Goal: Transaction & Acquisition: Purchase product/service

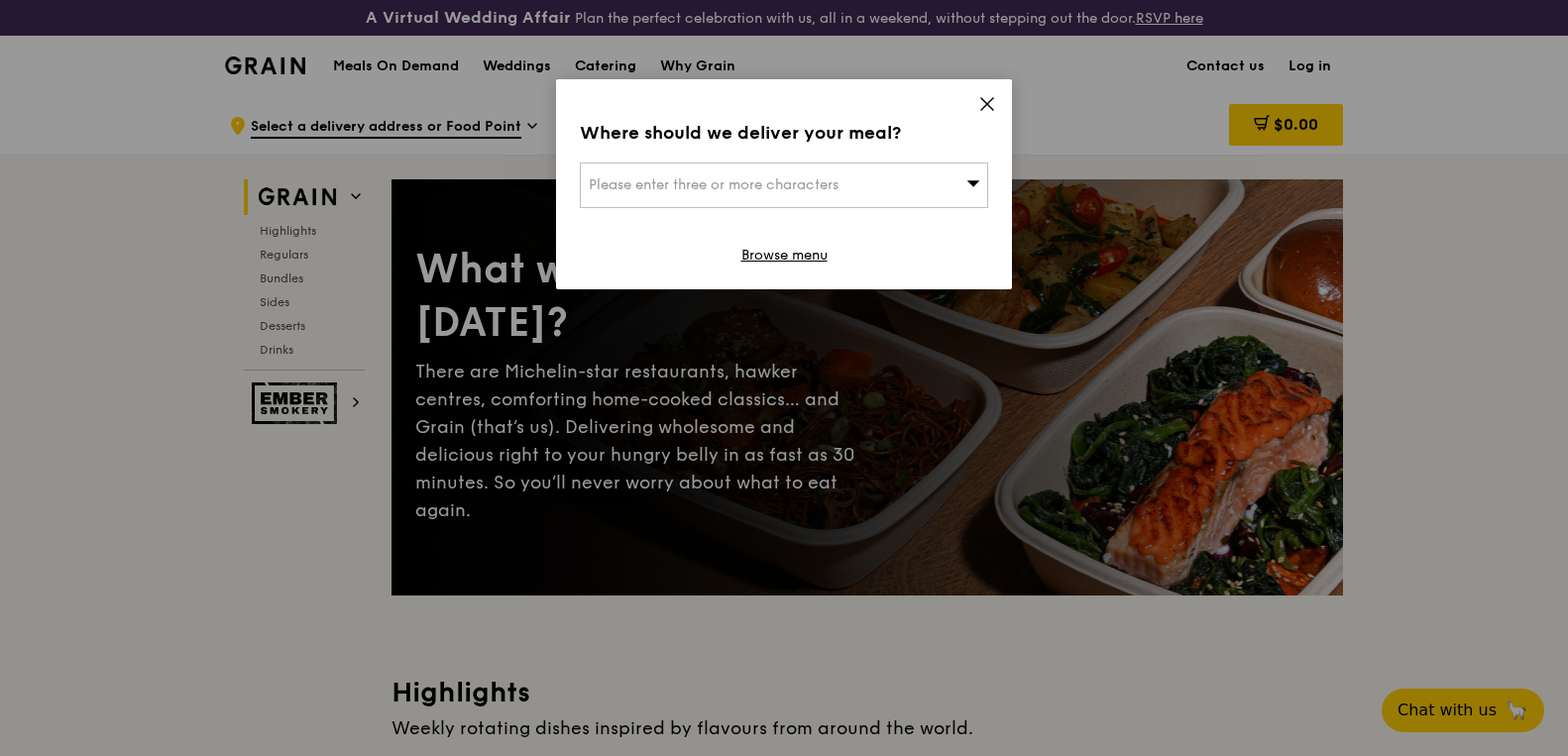
click at [971, 184] on icon at bounding box center [973, 183] width 13 height 6
click at [849, 187] on input "search" at bounding box center [784, 185] width 406 height 44
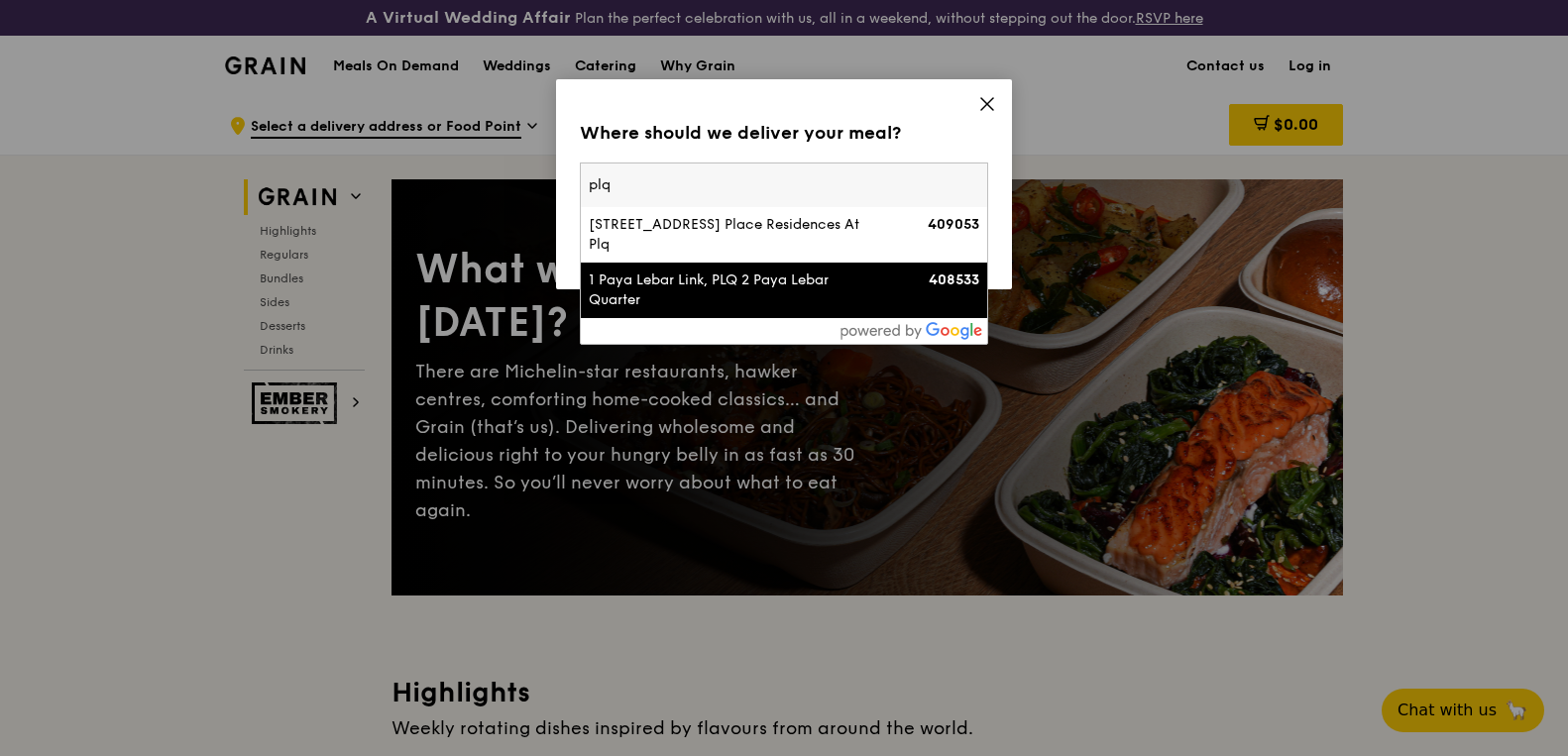
type input "plq"
click at [784, 302] on div "1 Paya Lebar Link, PLQ 2 Paya Lebar Quarter" at bounding box center [735, 290] width 294 height 40
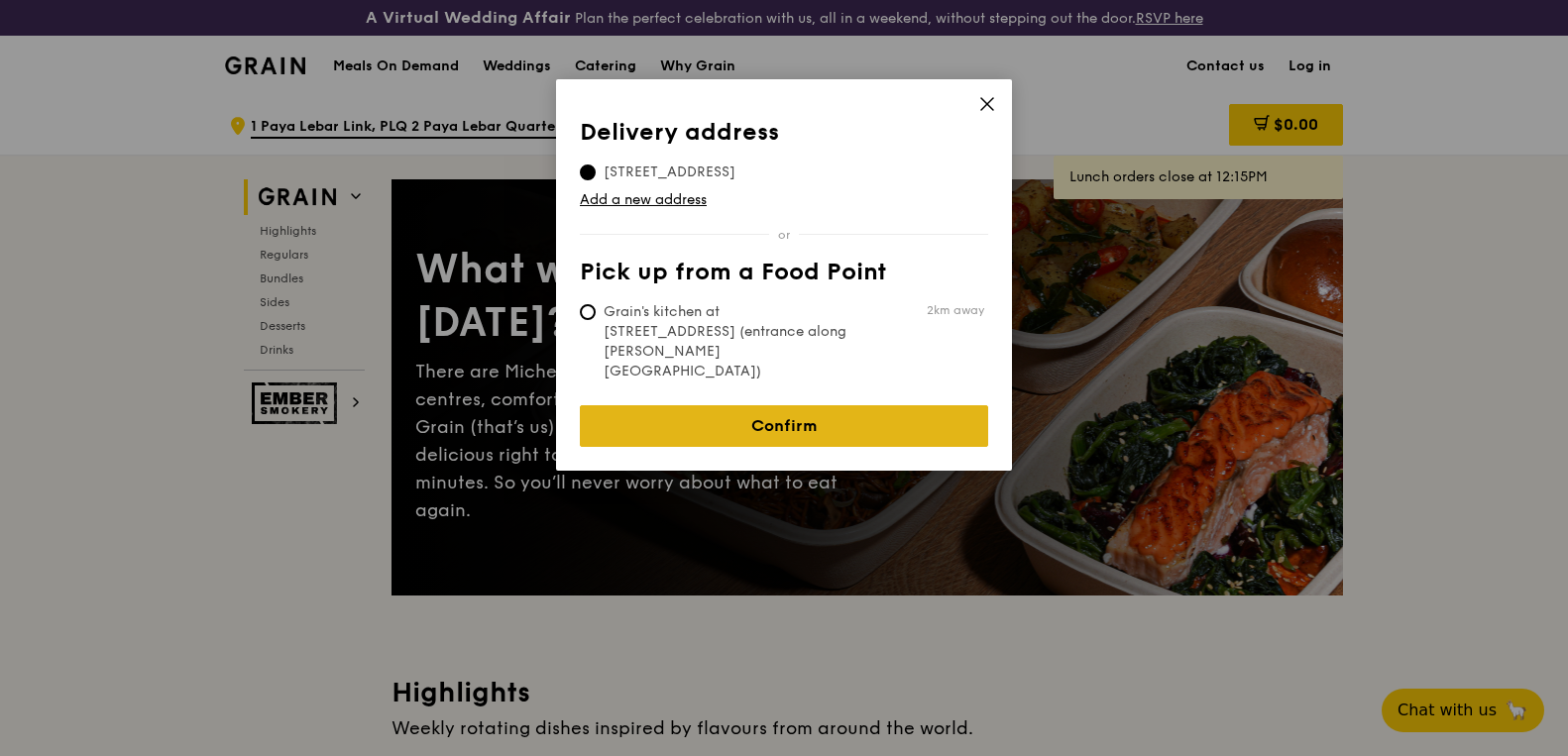
click at [798, 405] on link "Confirm" at bounding box center [784, 426] width 408 height 42
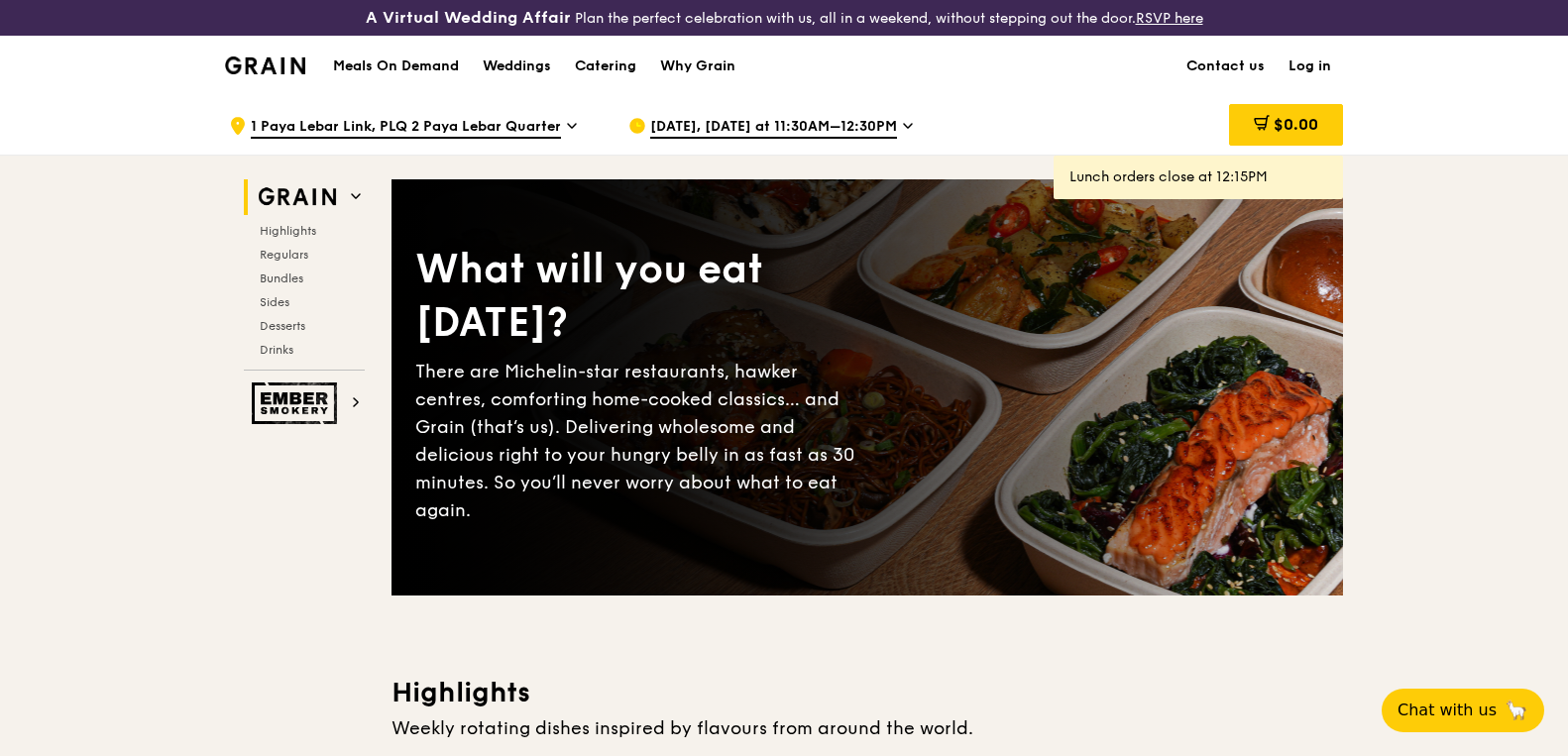
click at [770, 125] on span "[DATE], [DATE] at 11:30AM–12:30PM" at bounding box center [773, 128] width 247 height 22
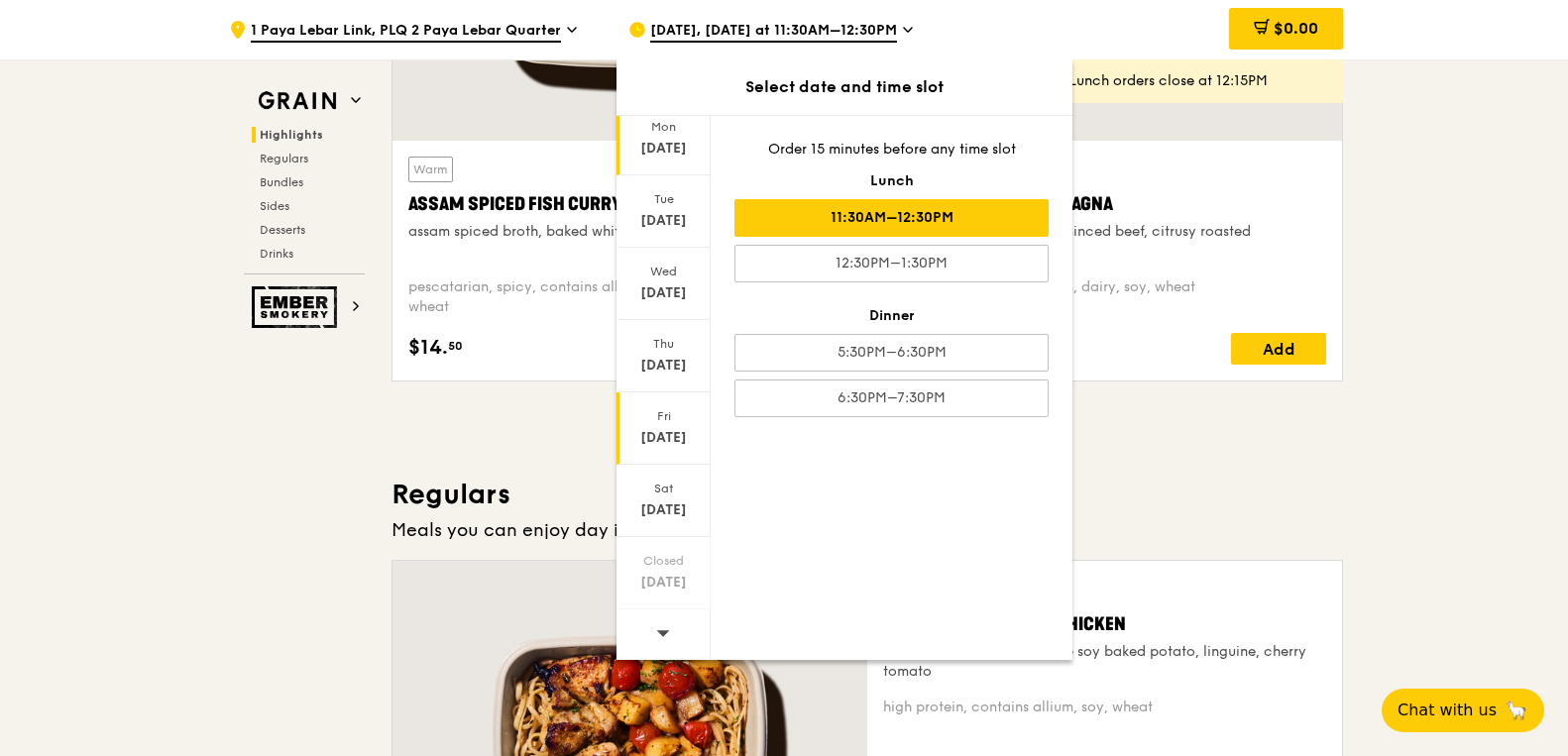
scroll to position [1253, 0]
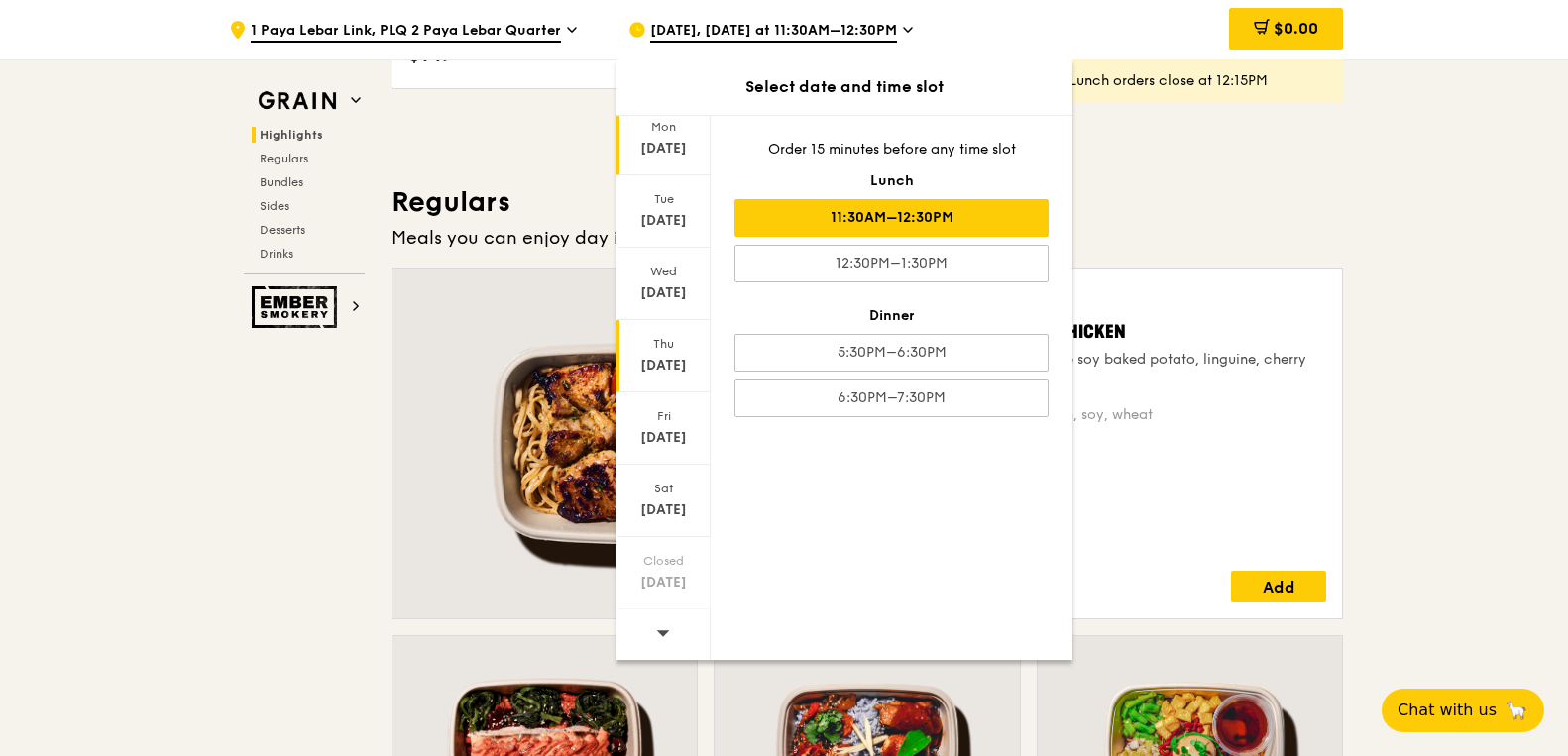
click at [663, 343] on div "Thu" at bounding box center [664, 344] width 89 height 16
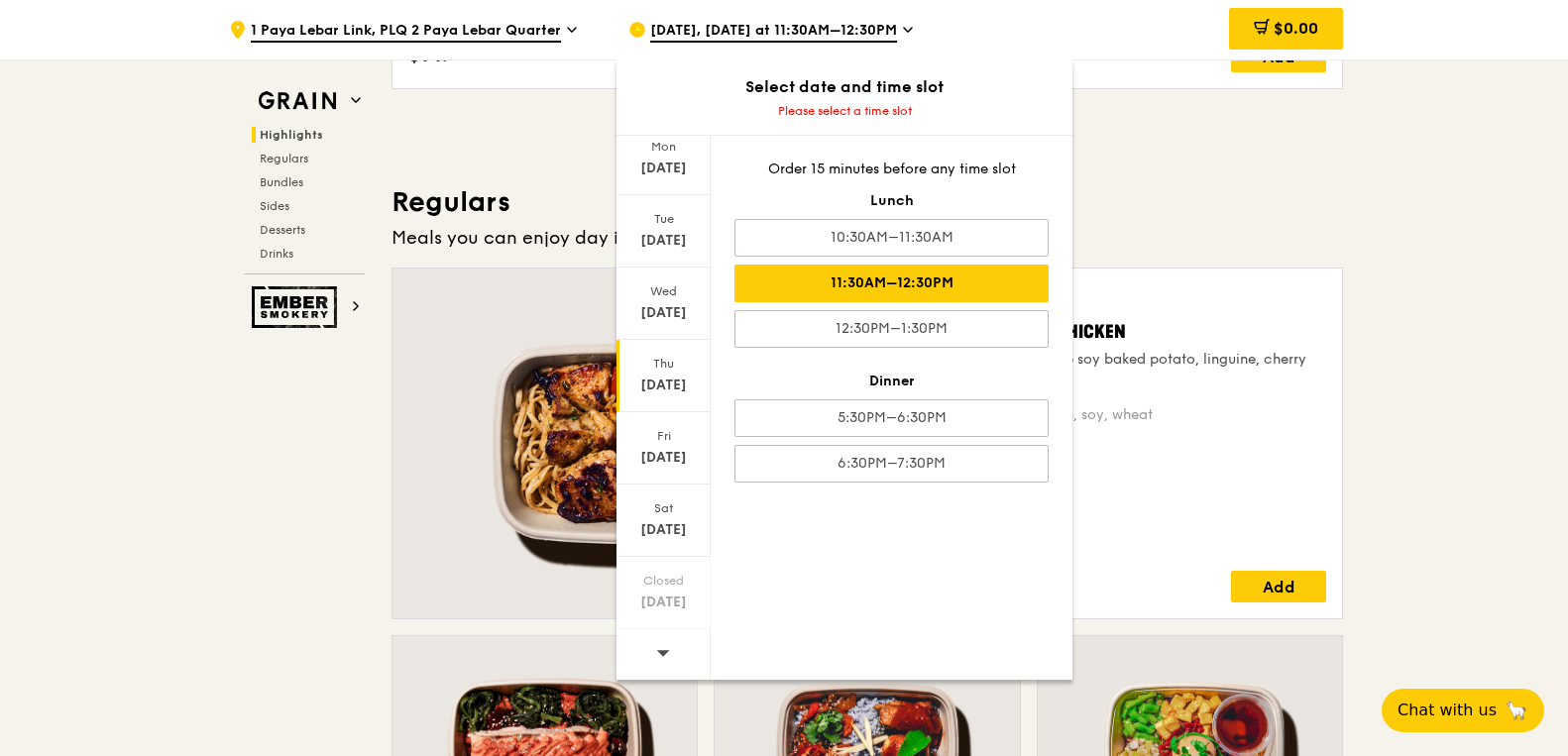
click at [931, 283] on div "11:30AM–12:30PM" at bounding box center [891, 284] width 314 height 38
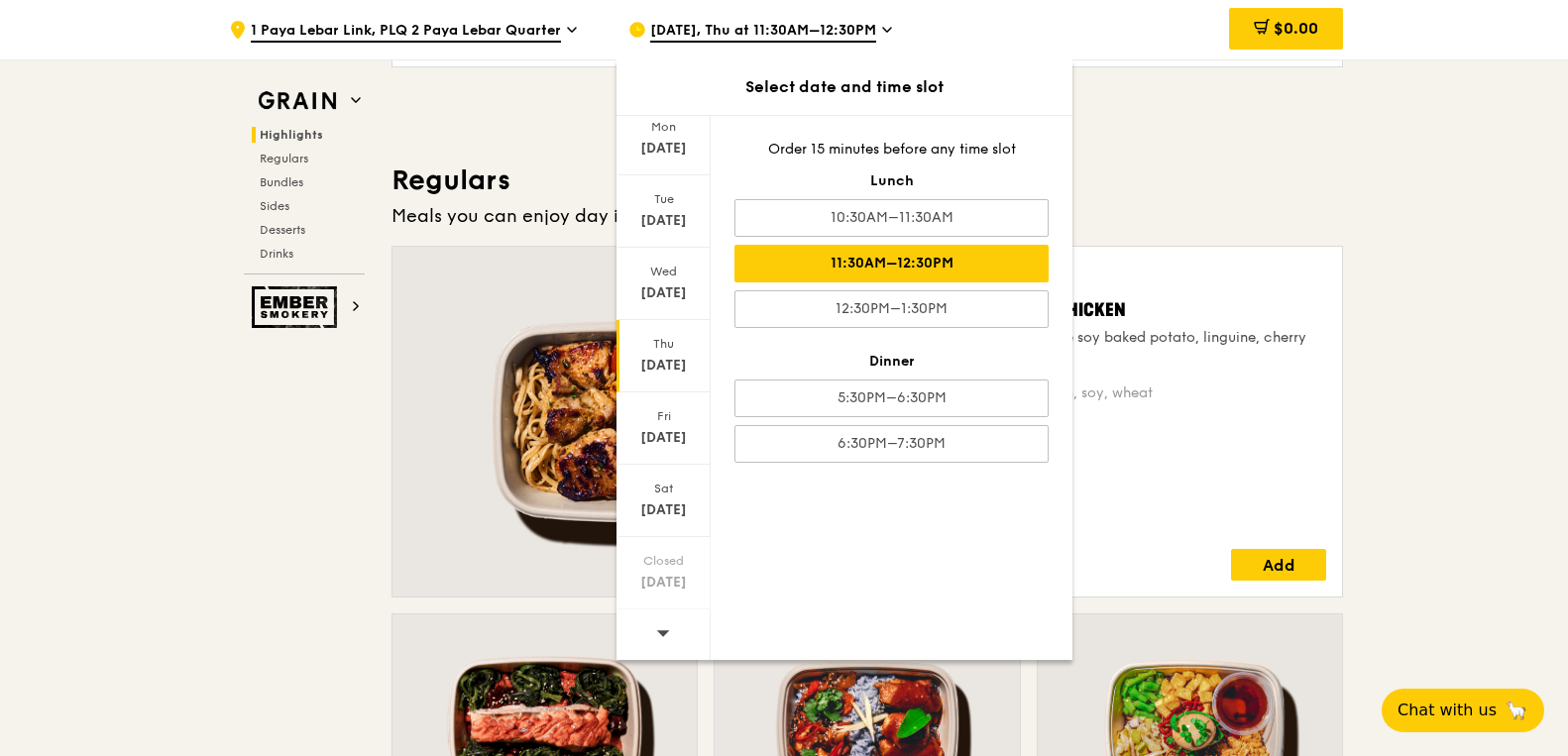
scroll to position [1279, 0]
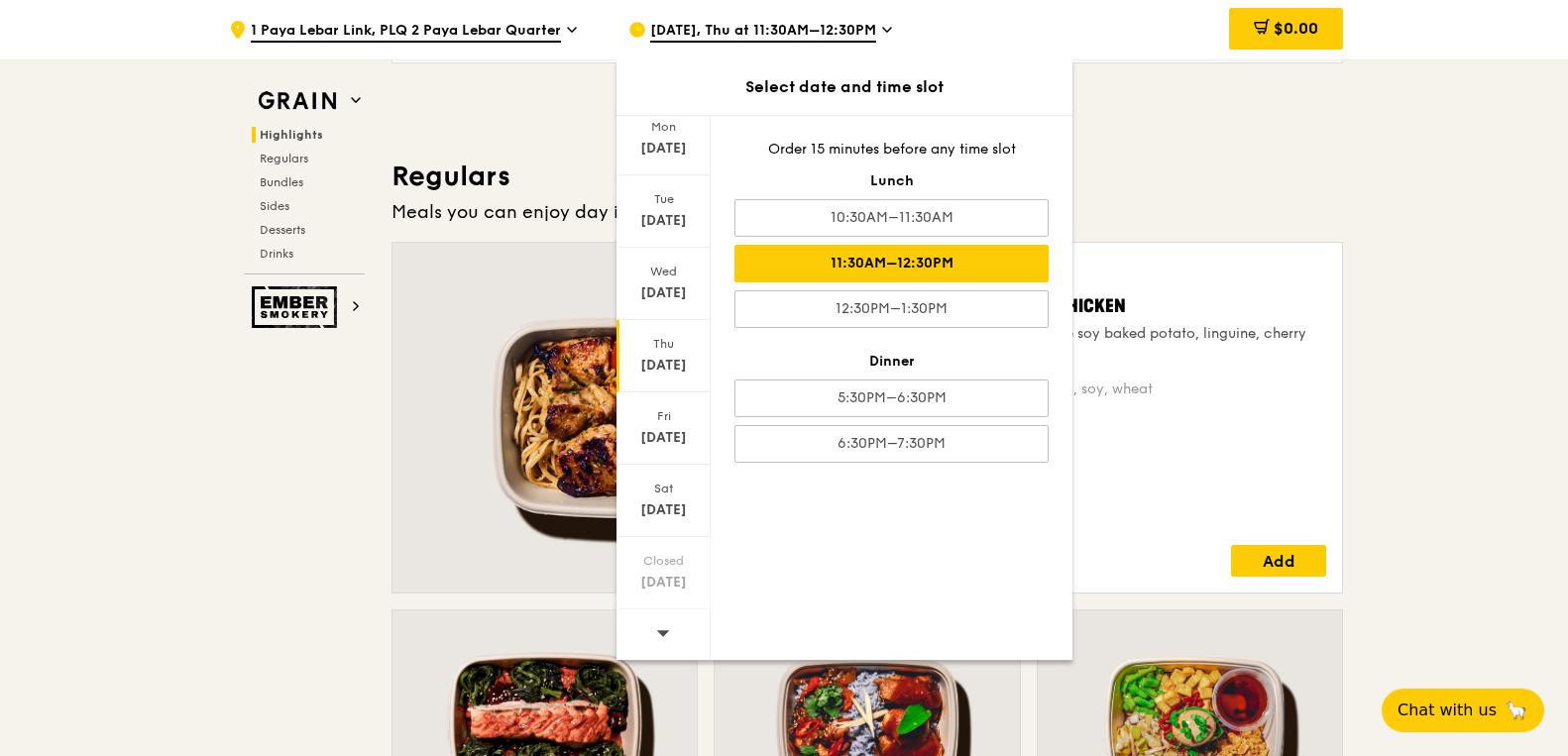
click at [911, 263] on div "11:30AM–12:30PM" at bounding box center [891, 264] width 314 height 38
click at [1251, 448] on div "Warm Honey Duo Mustard Chicken house-blend mustard, maple soy baked potato, lin…" at bounding box center [1104, 418] width 443 height 318
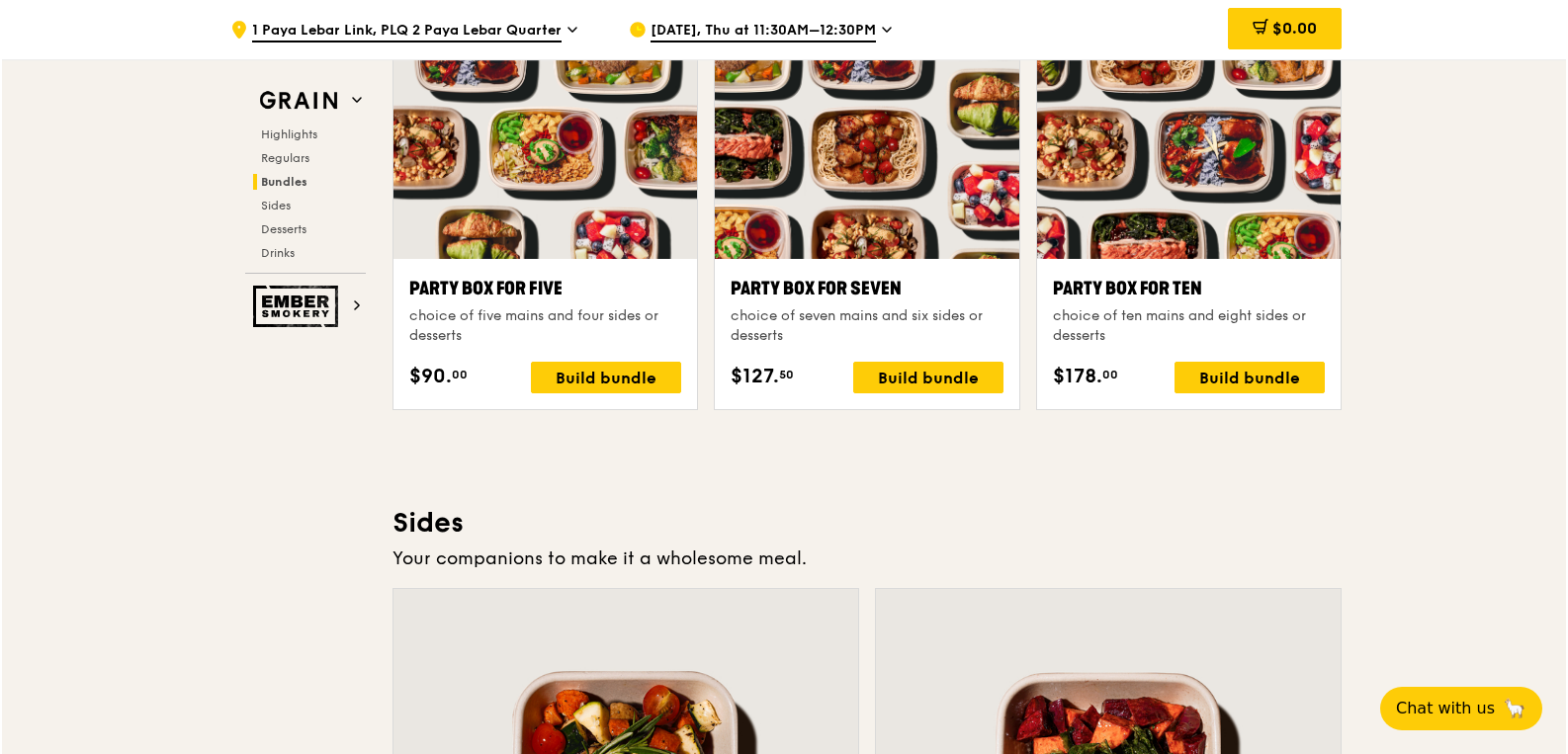
scroll to position [3832, 0]
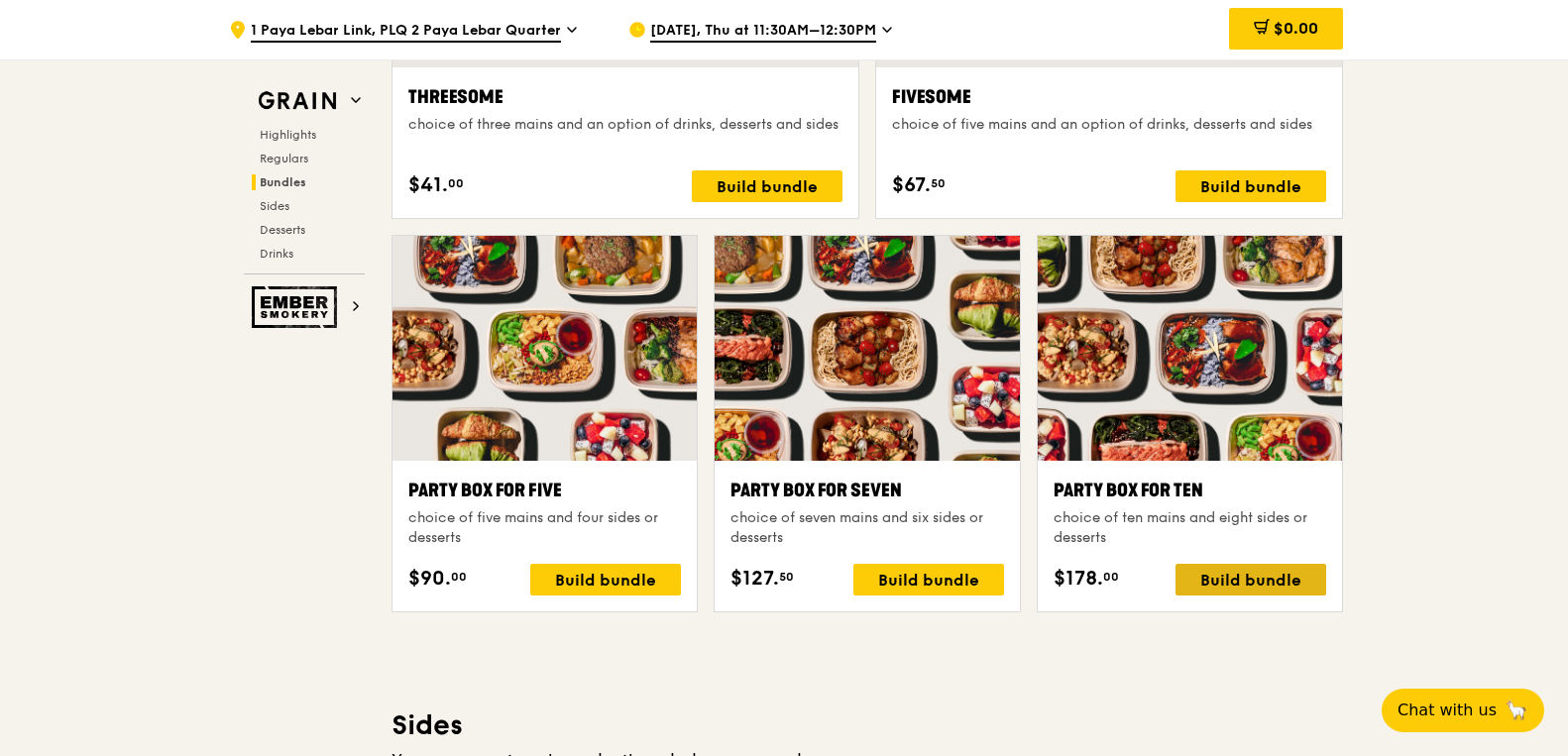
click at [1242, 577] on div "Build bundle" at bounding box center [1250, 580] width 150 height 32
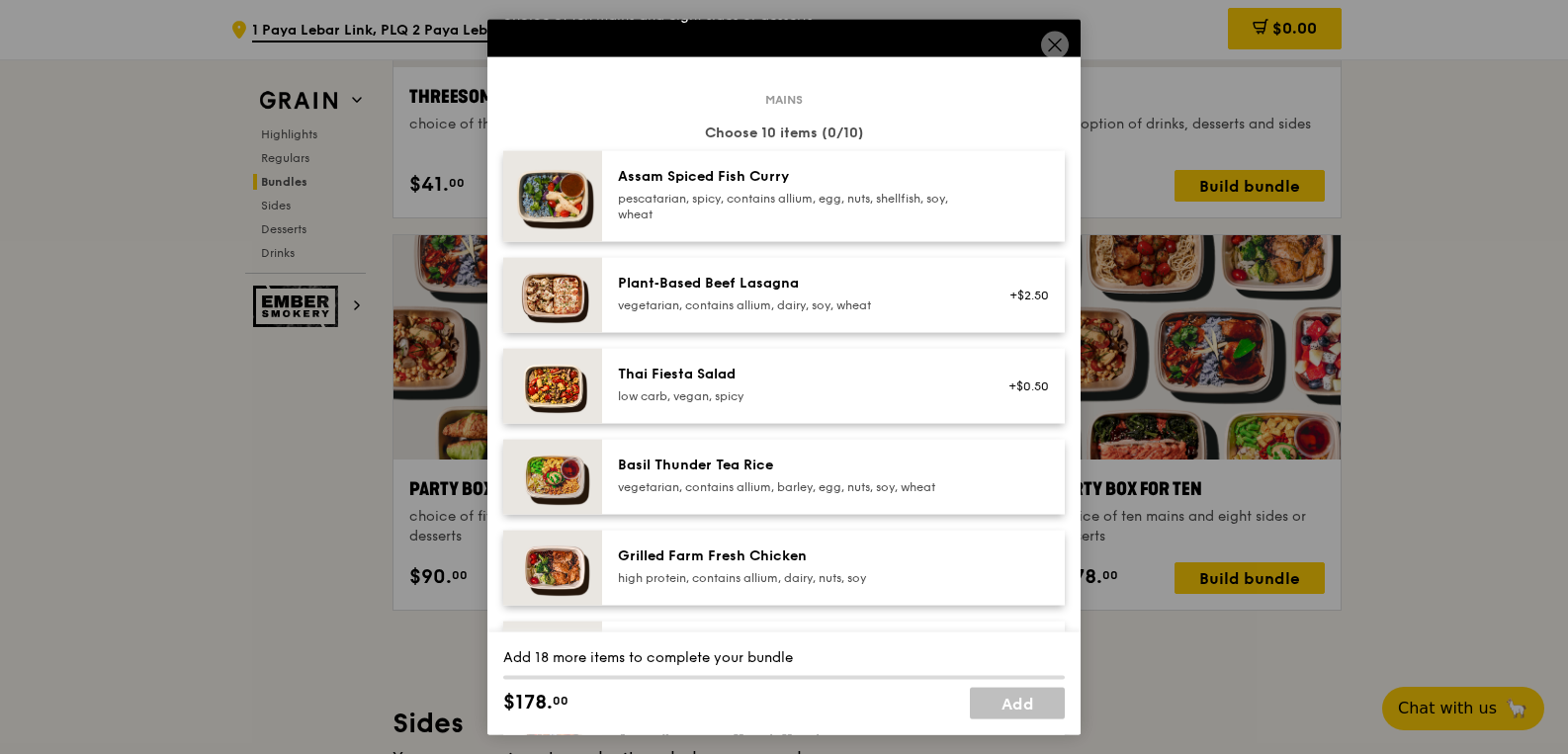
scroll to position [334, 0]
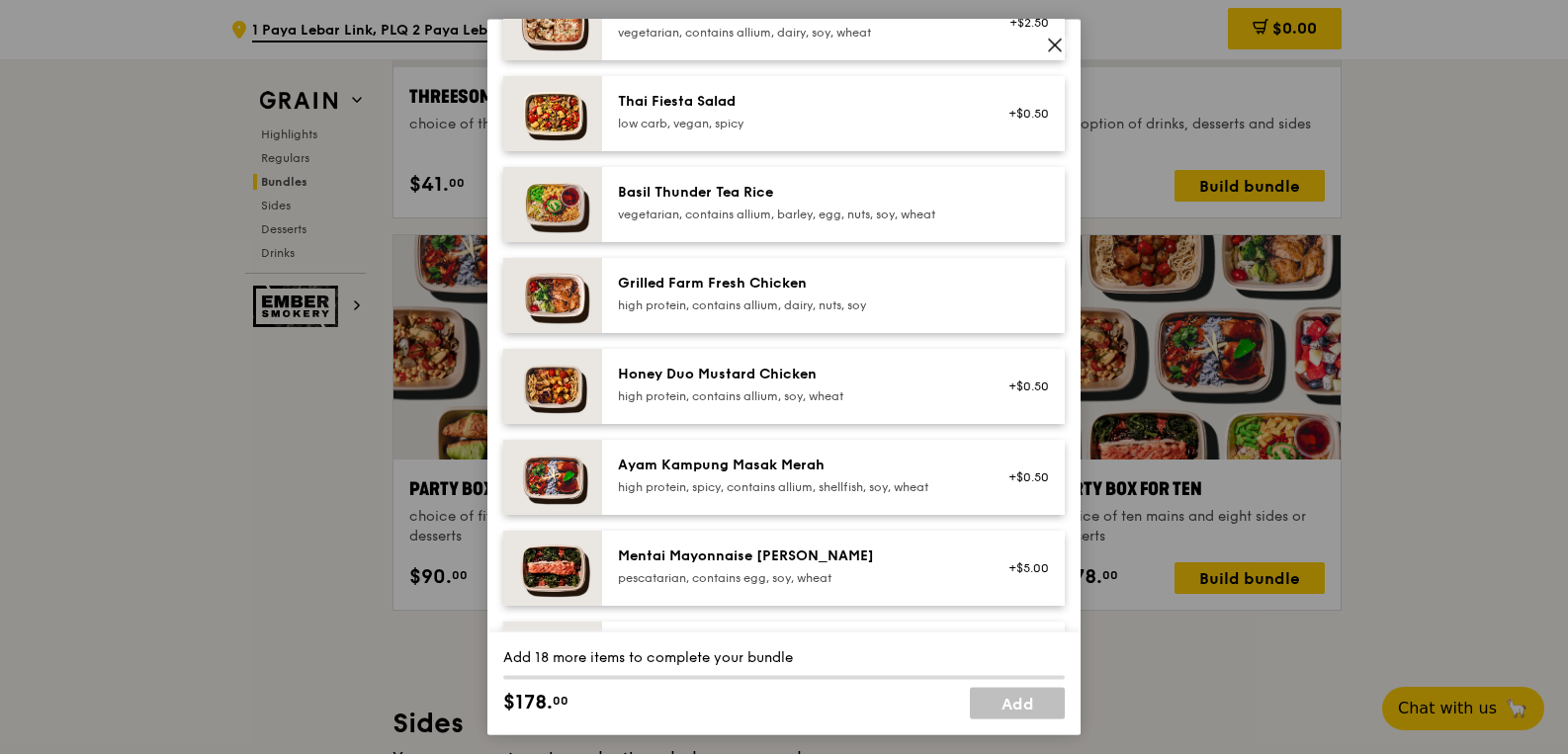
click at [736, 293] on div "Grilled Farm Fresh Chicken" at bounding box center [796, 283] width 355 height 20
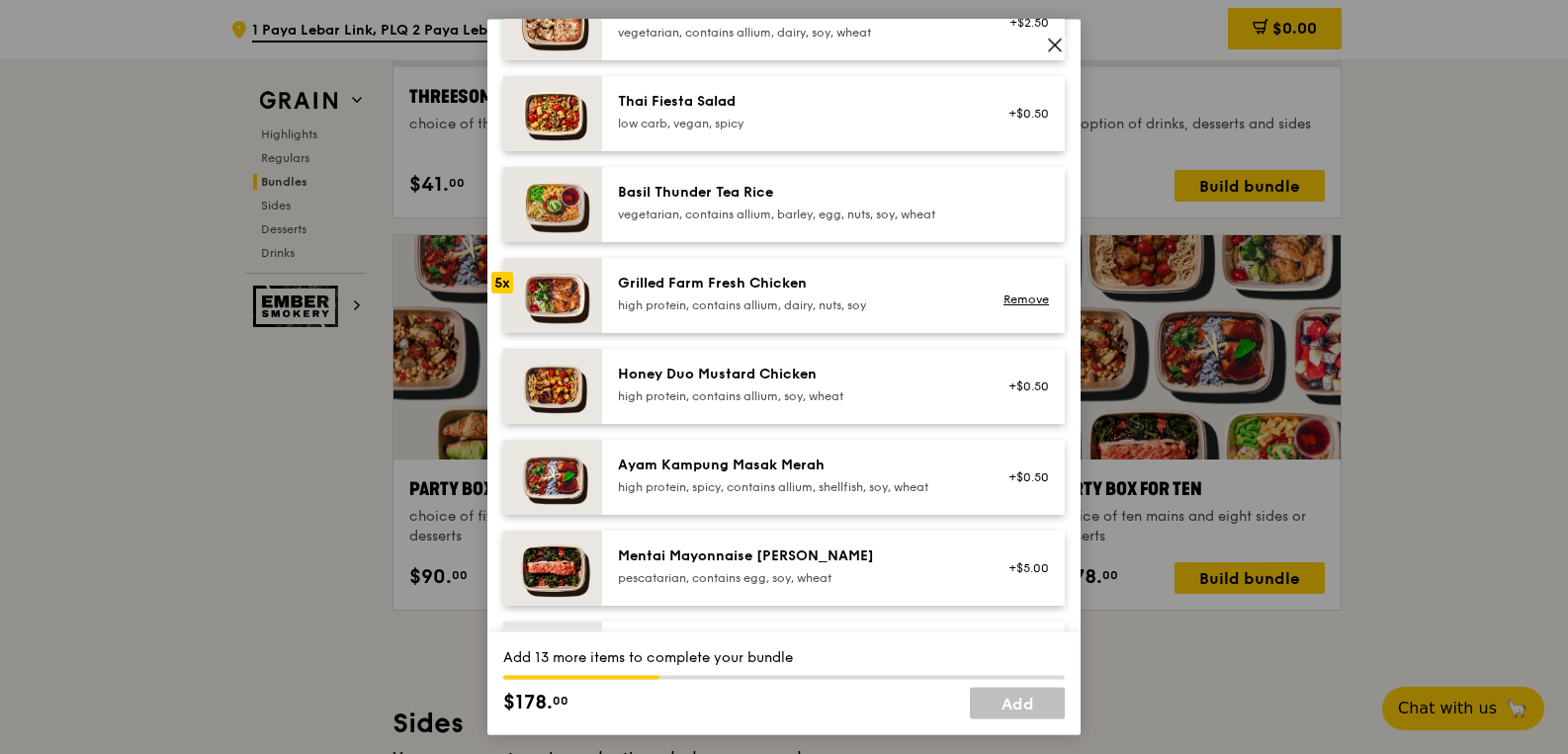
click at [736, 293] on div "Grilled Farm Fresh Chicken" at bounding box center [796, 283] width 355 height 20
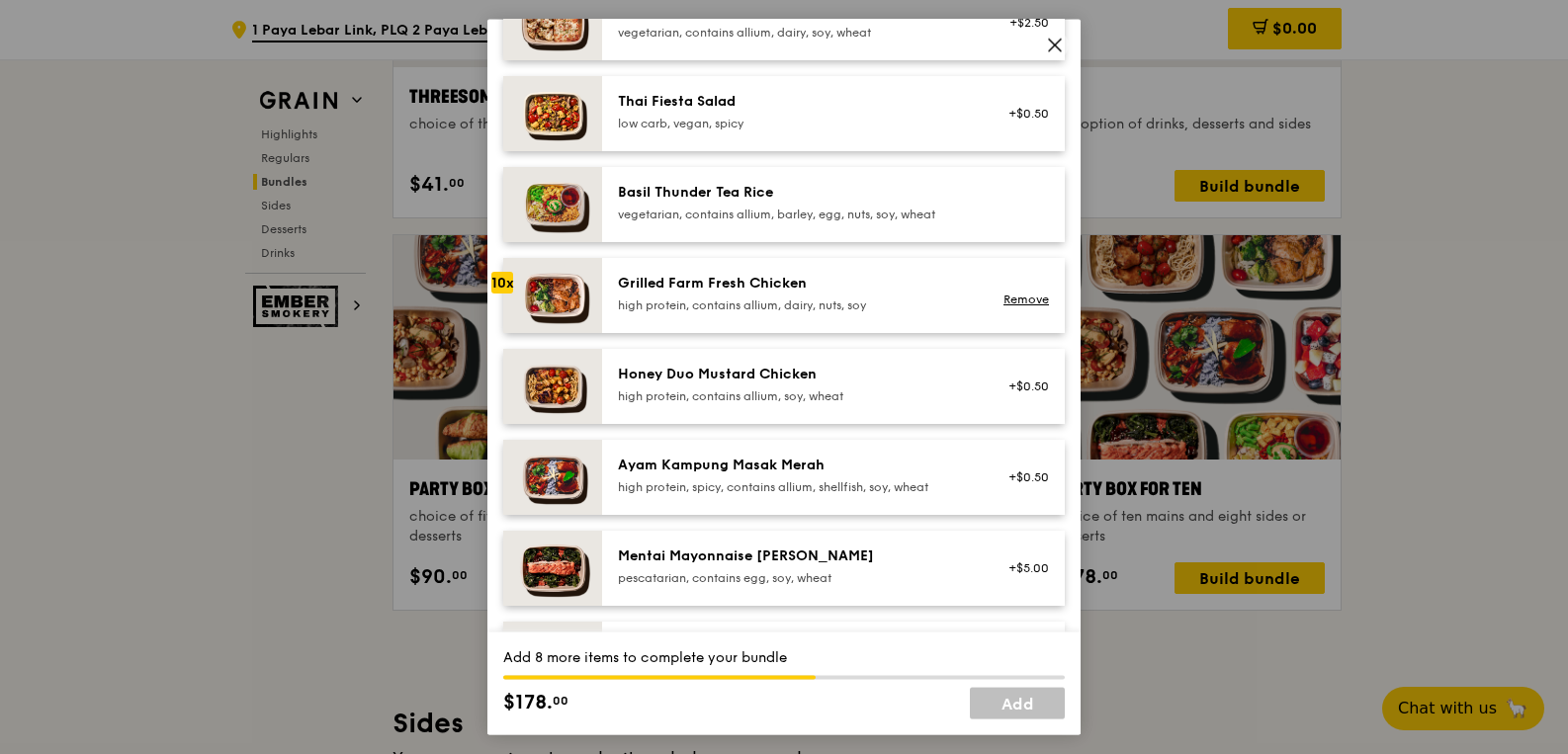
click at [735, 293] on div "Grilled Farm Fresh Chicken" at bounding box center [796, 283] width 355 height 20
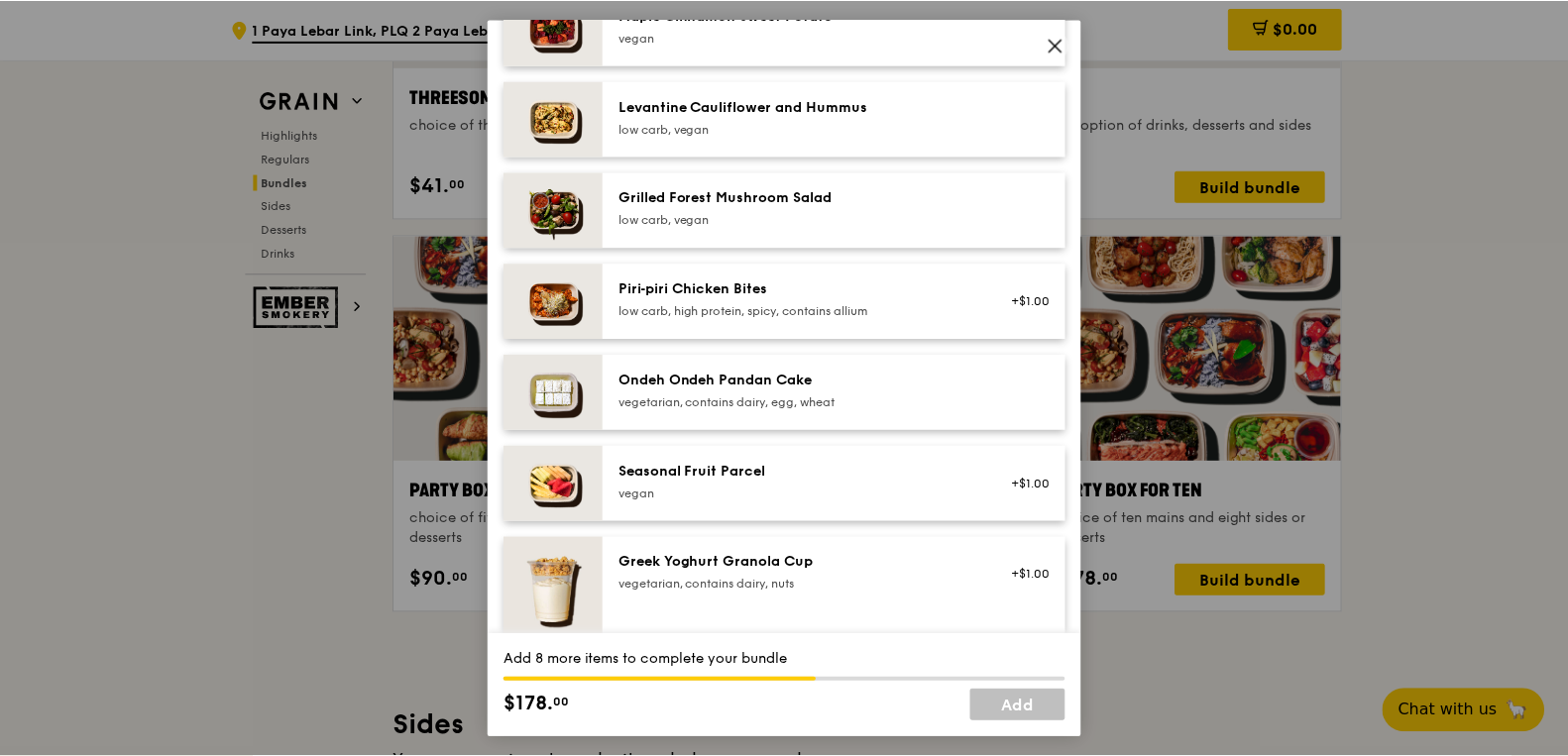
scroll to position [1250, 0]
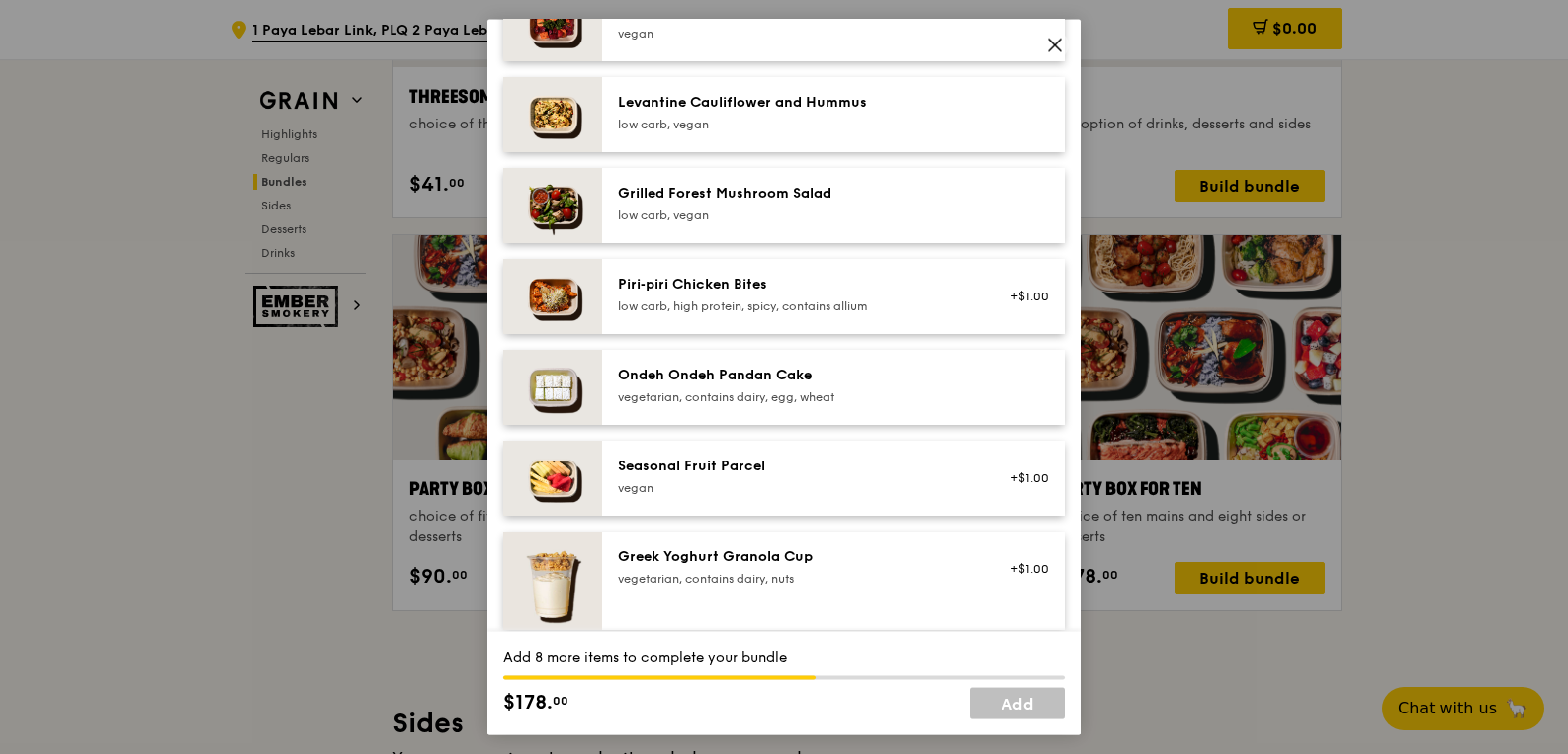
click at [904, 475] on div "Seasonal Fruit Parcel" at bounding box center [796, 465] width 355 height 20
click at [903, 475] on div "Seasonal Fruit Parcel" at bounding box center [796, 465] width 355 height 20
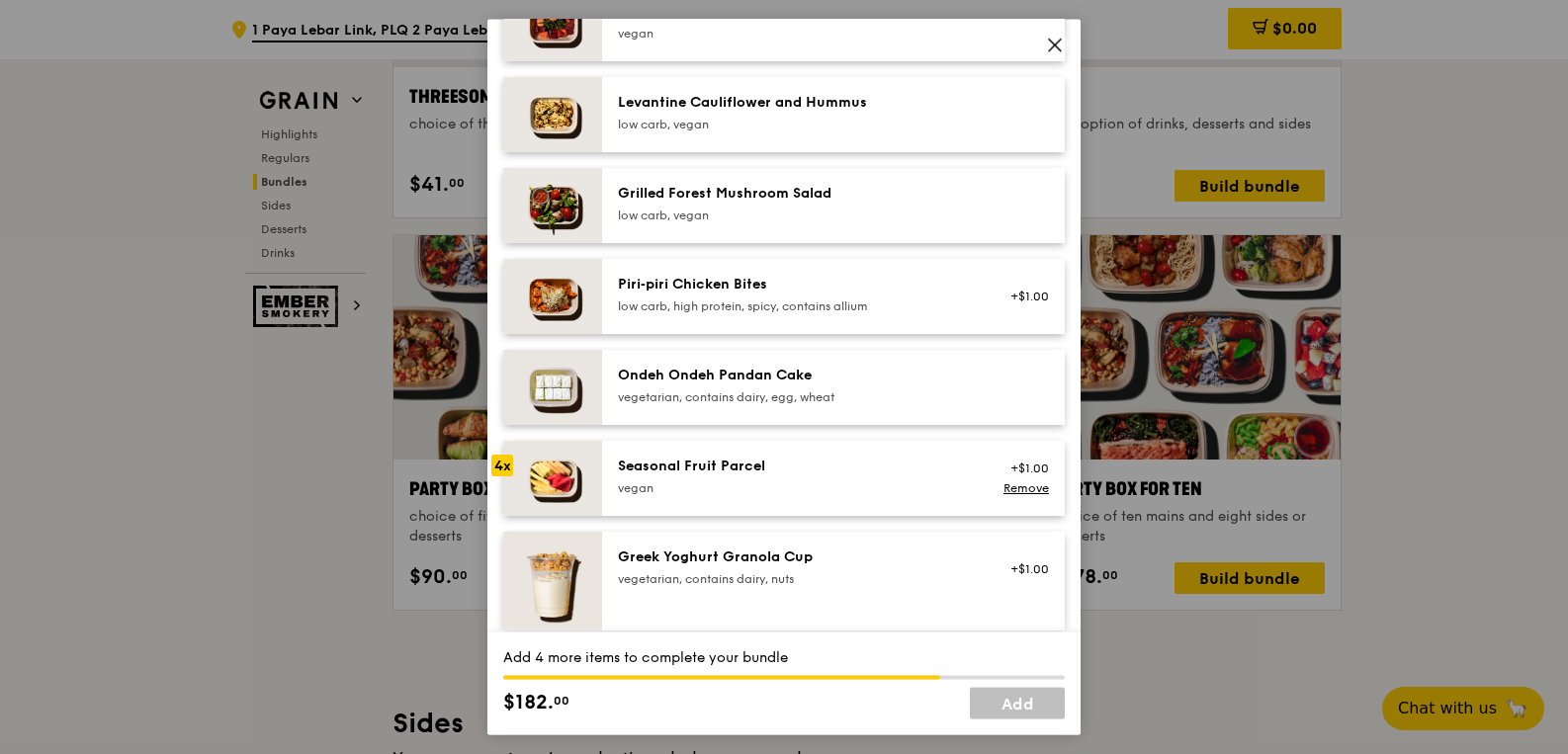
click at [903, 475] on div "Seasonal Fruit Parcel" at bounding box center [796, 465] width 355 height 20
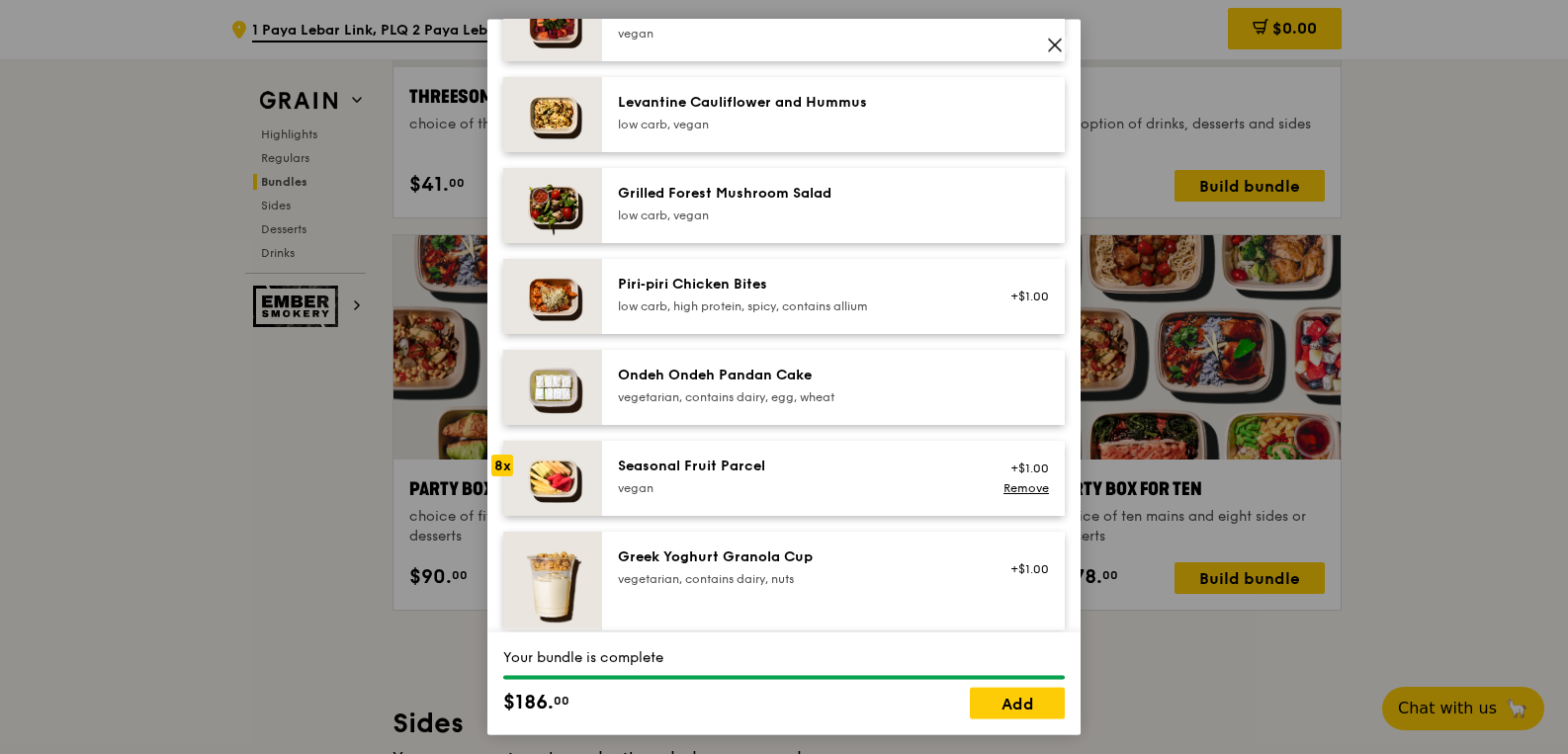
click at [903, 475] on div "Seasonal Fruit Parcel" at bounding box center [796, 465] width 355 height 20
click at [1031, 704] on link "Add" at bounding box center [1017, 703] width 95 height 32
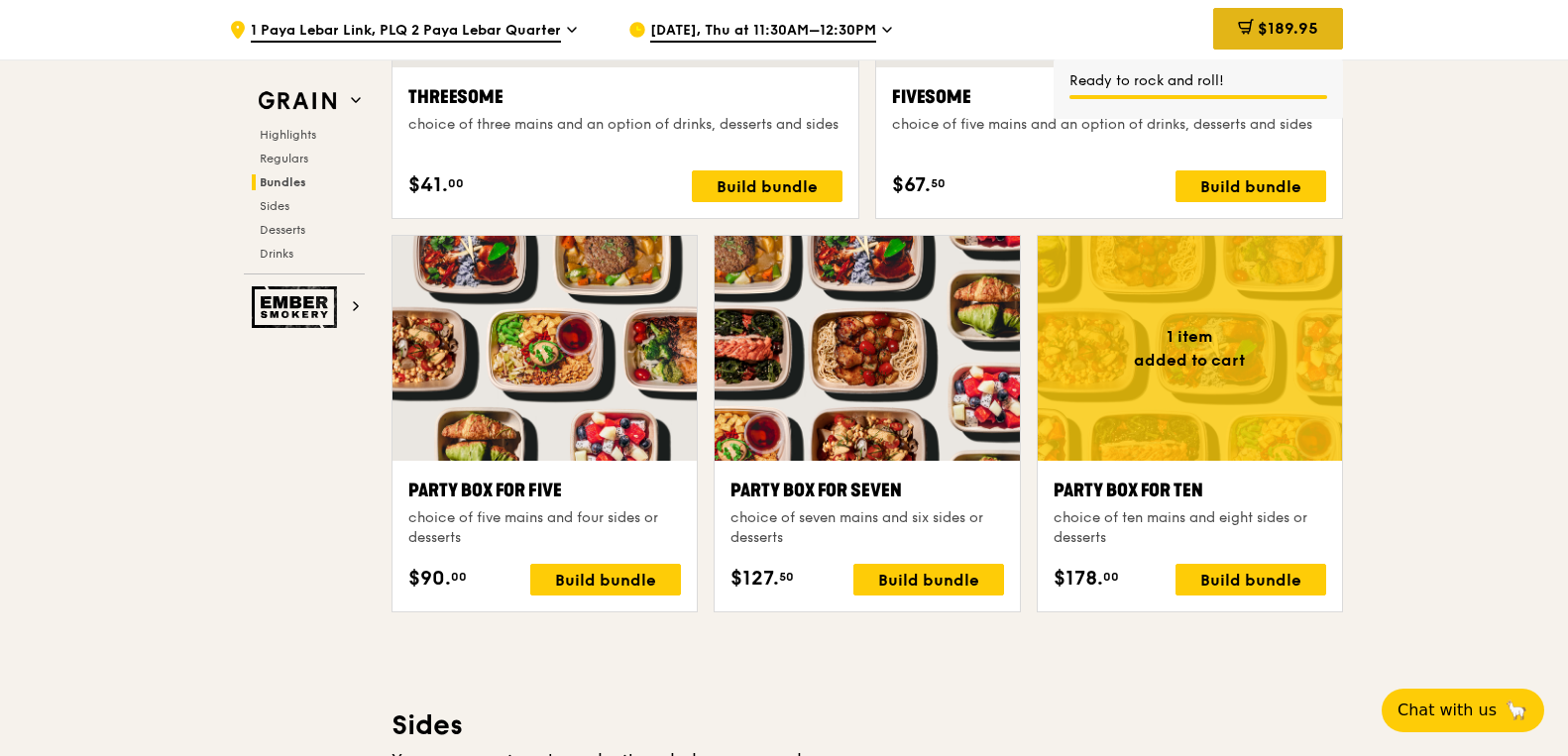
click at [1286, 22] on span "$189.95" at bounding box center [1287, 28] width 61 height 19
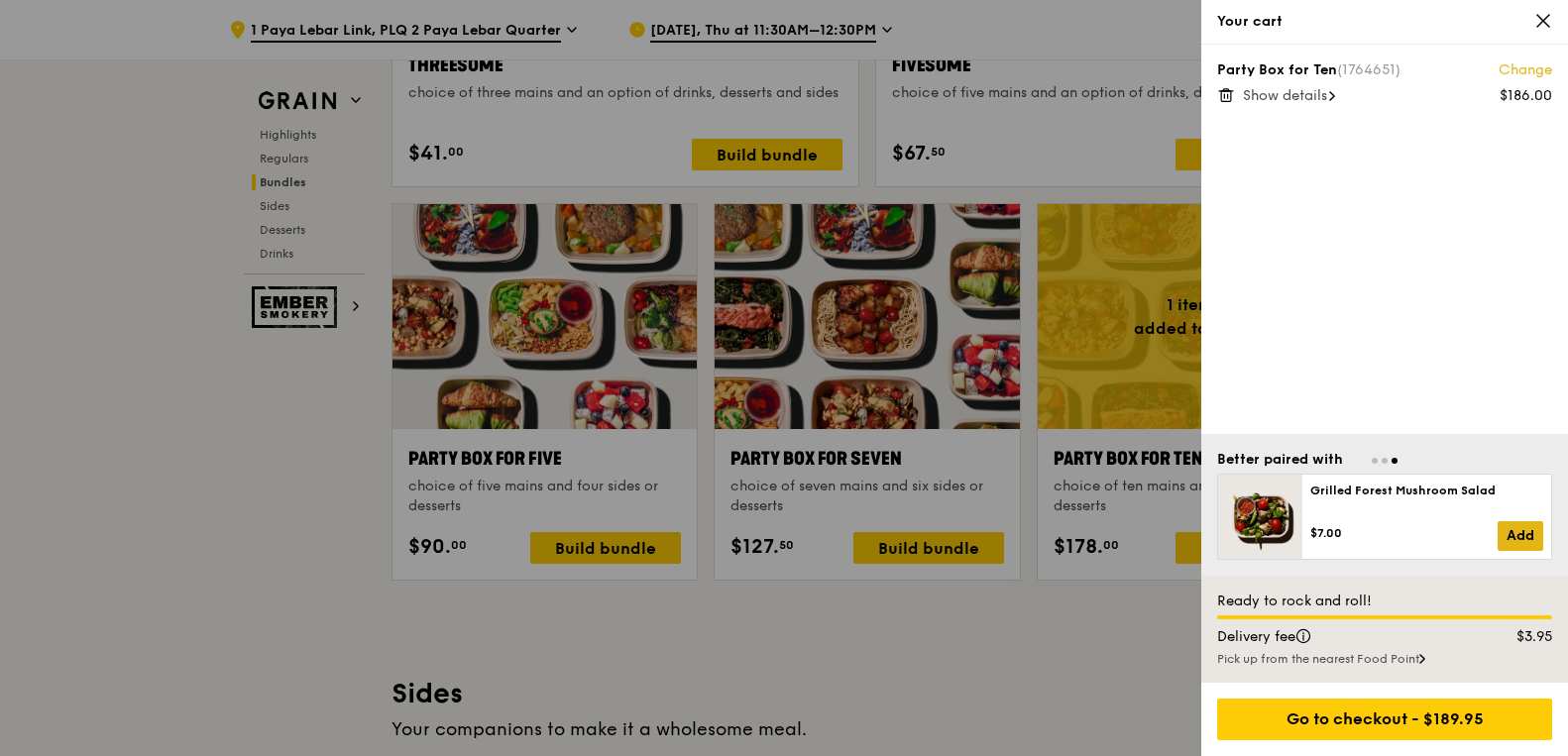
scroll to position [3901, 0]
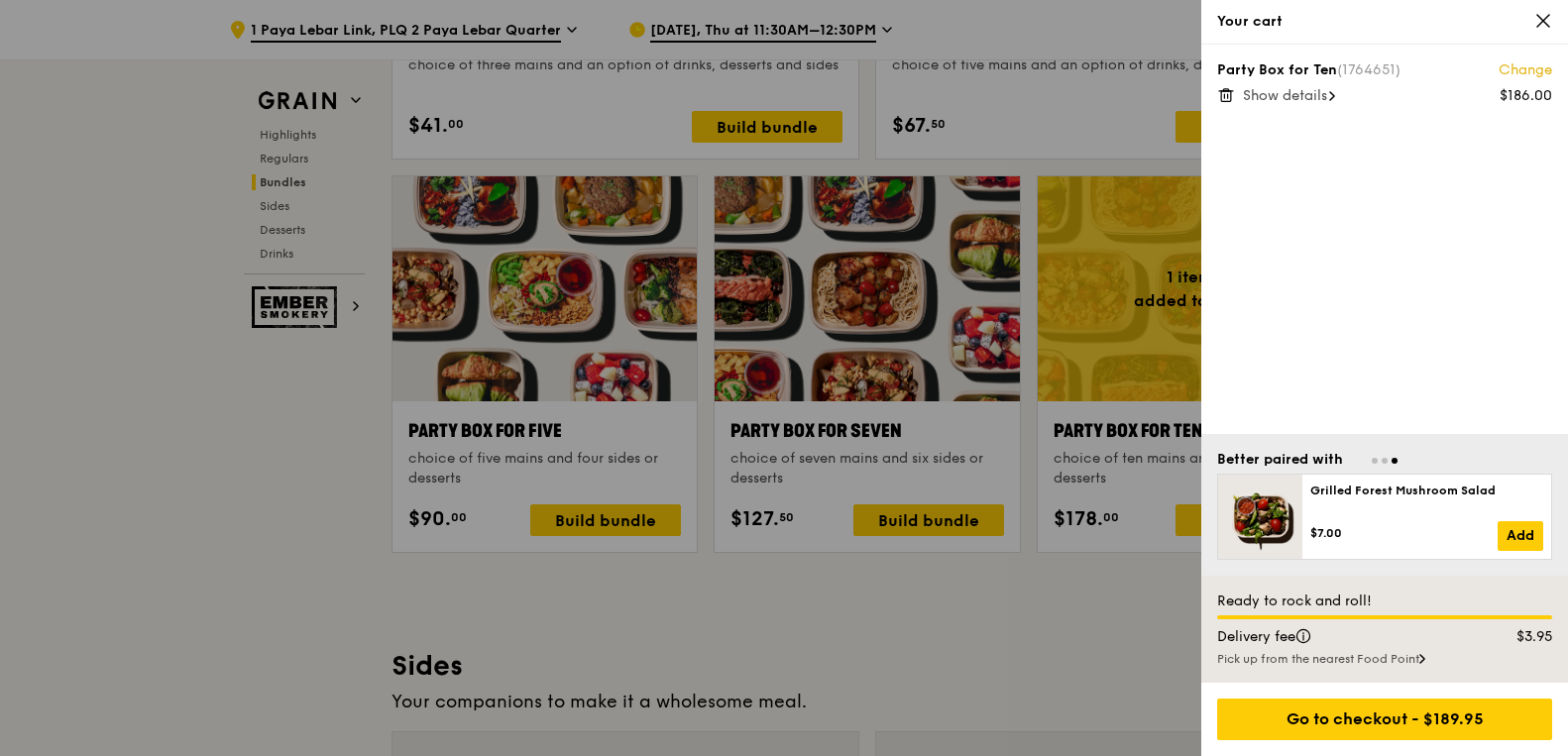
click at [1294, 99] on span "Show details" at bounding box center [1284, 95] width 85 height 17
click at [1300, 93] on span "Hide details" at bounding box center [1282, 95] width 80 height 17
click at [1546, 14] on icon at bounding box center [1543, 21] width 18 height 18
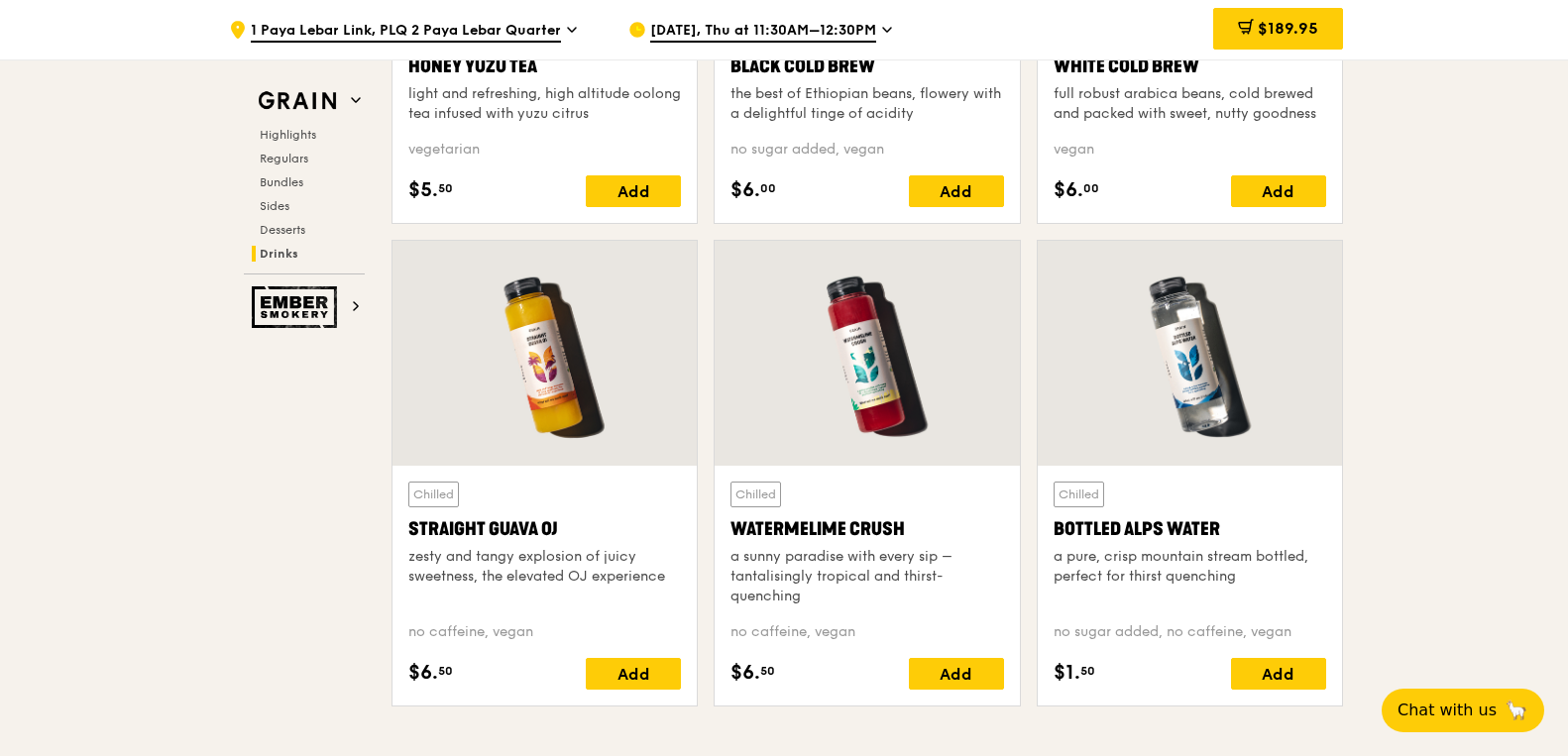
scroll to position [7879, 0]
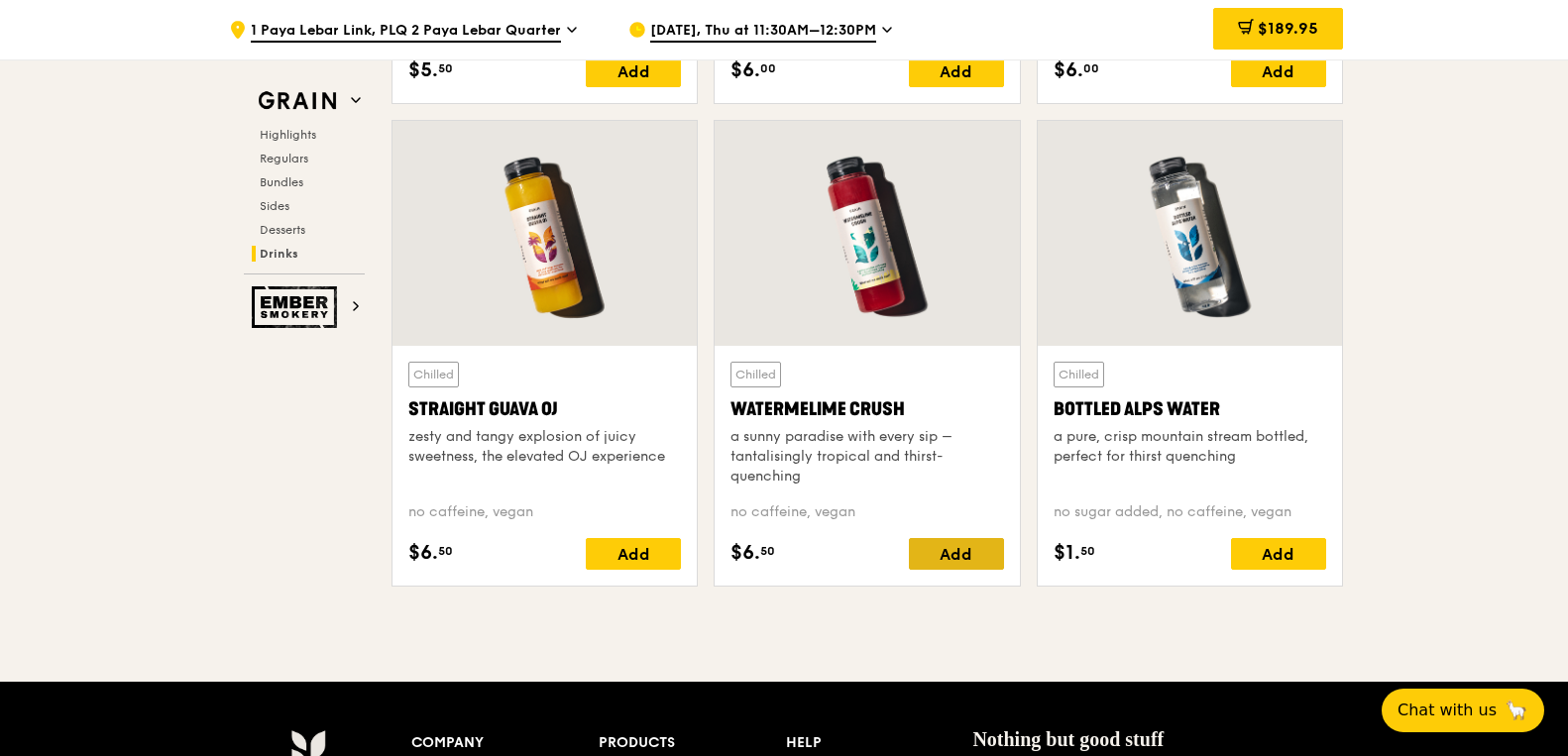
click at [963, 544] on div "Add" at bounding box center [956, 554] width 96 height 32
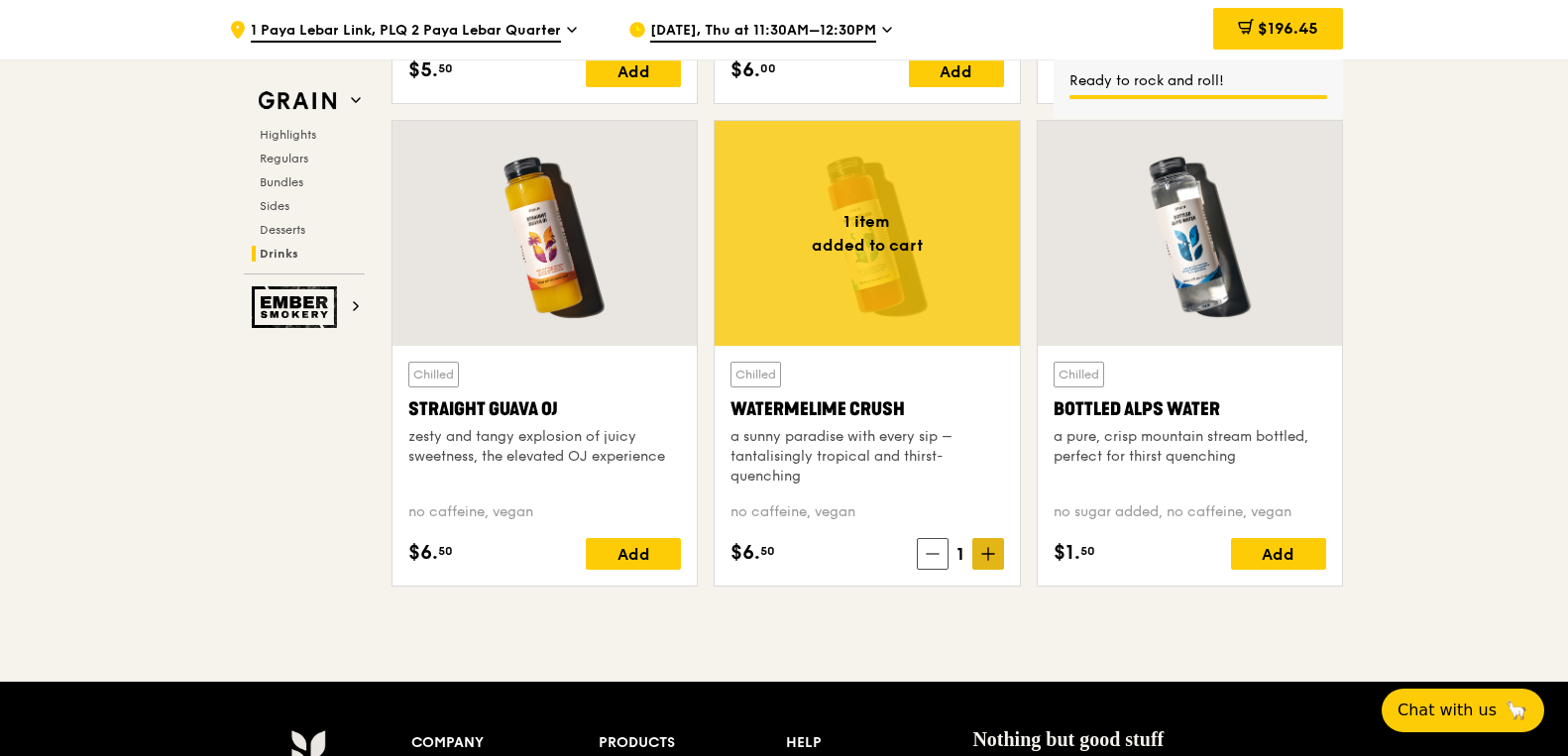
click at [992, 554] on icon at bounding box center [988, 554] width 12 height 0
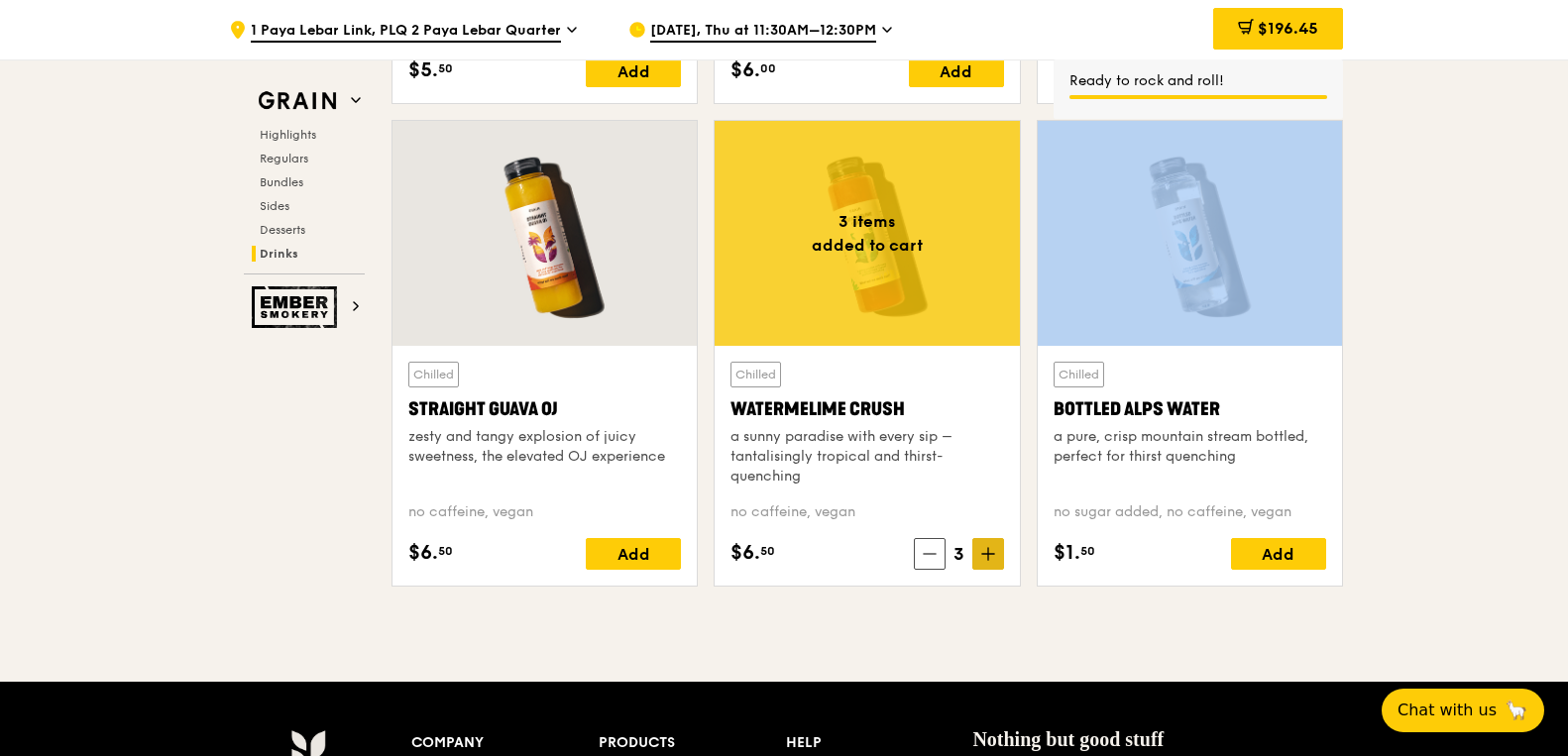
click at [992, 554] on icon at bounding box center [988, 554] width 12 height 0
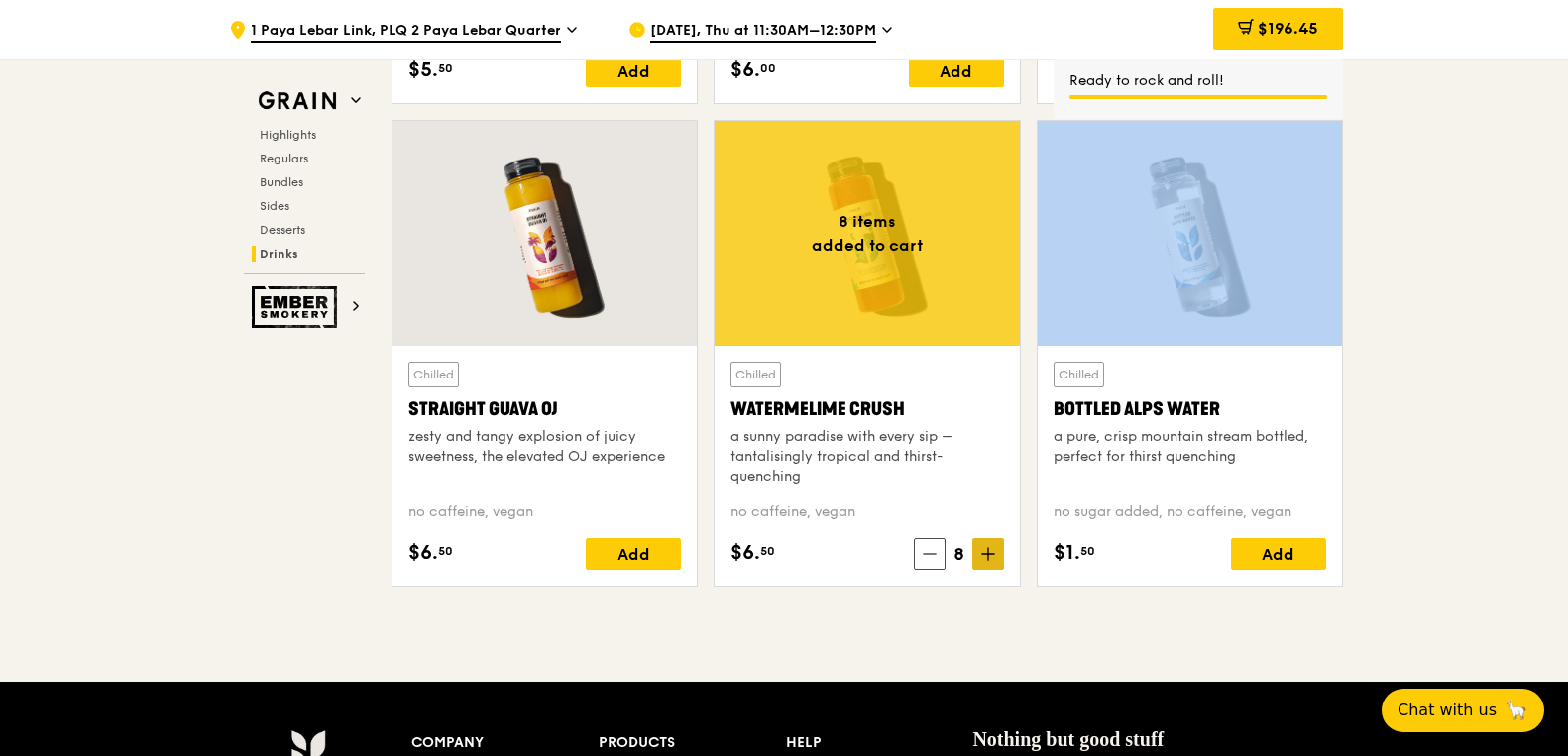
click at [992, 554] on icon at bounding box center [988, 554] width 12 height 0
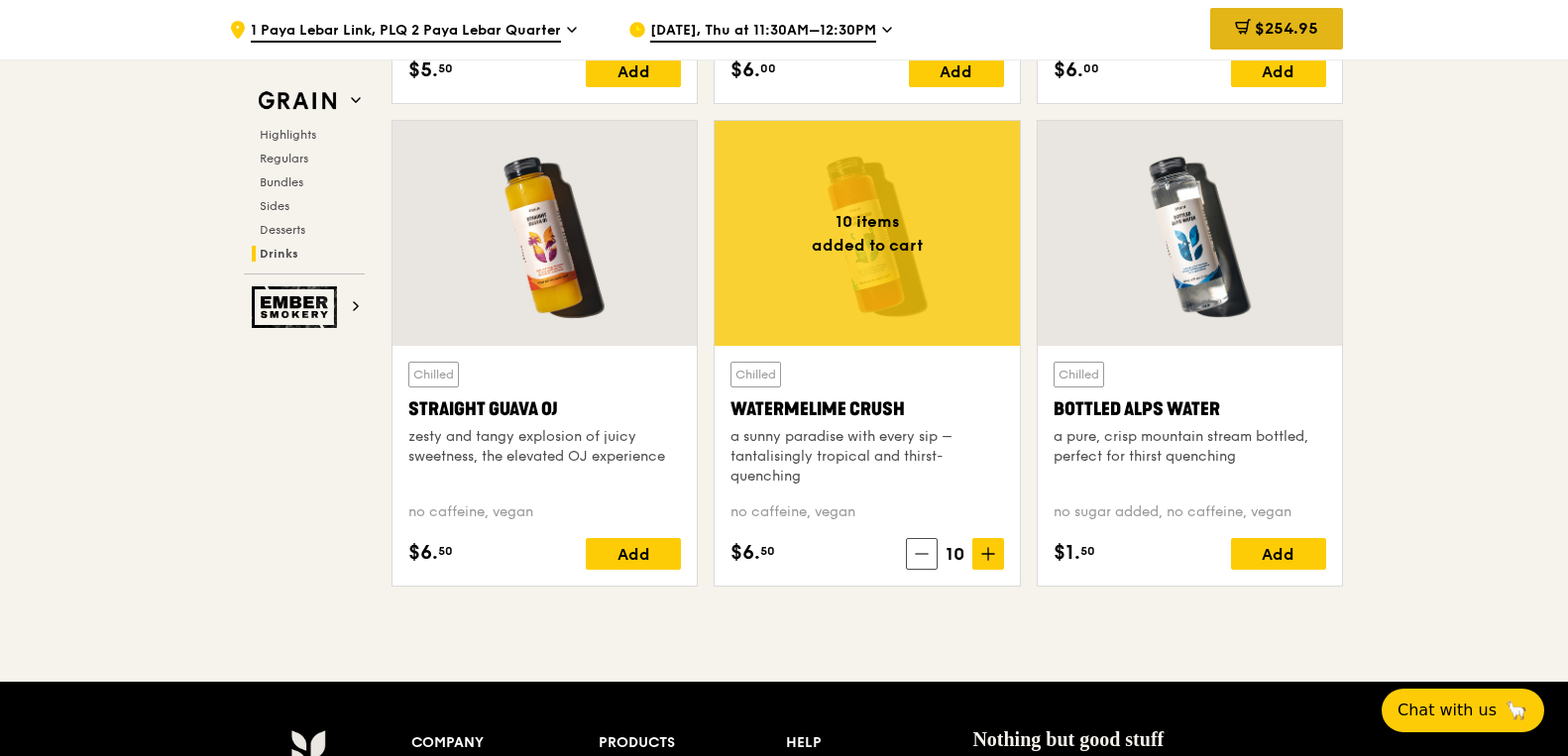
click at [1295, 22] on span "$254.95" at bounding box center [1286, 28] width 64 height 19
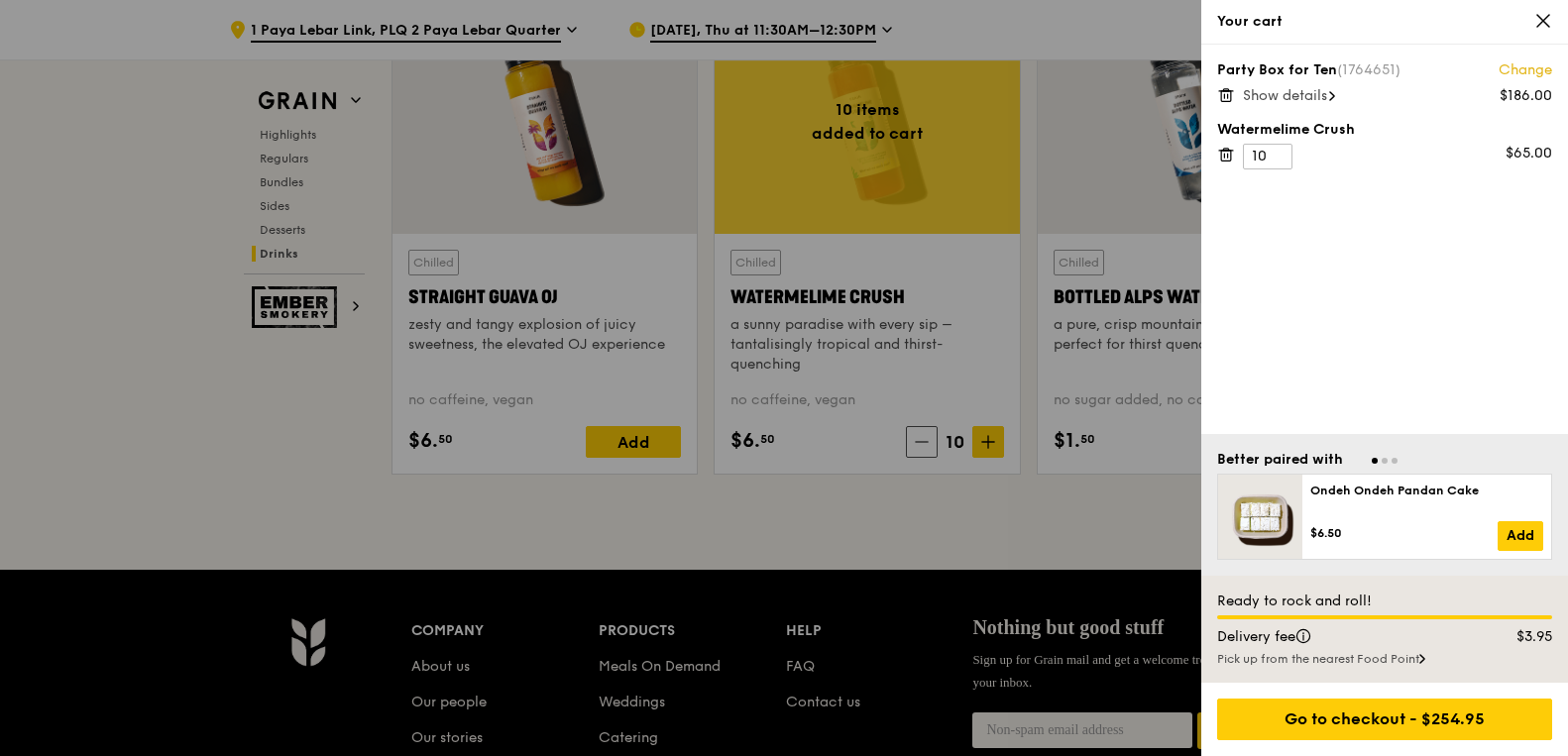
scroll to position [7769, 0]
